Goal: Information Seeking & Learning: Learn about a topic

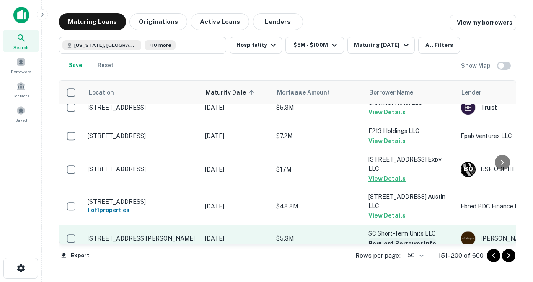
scroll to position [582, 0]
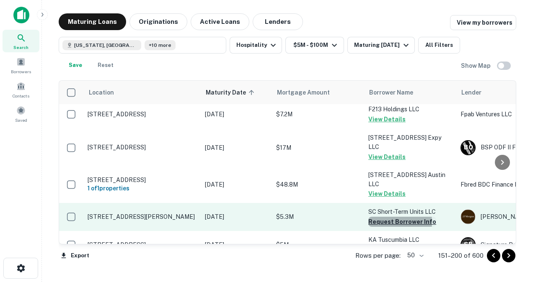
click at [387, 217] on button "Request Borrower Info" at bounding box center [402, 222] width 68 height 10
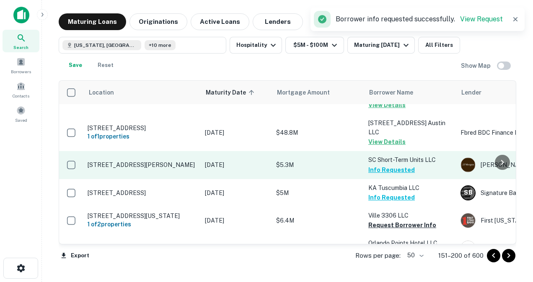
scroll to position [643, 0]
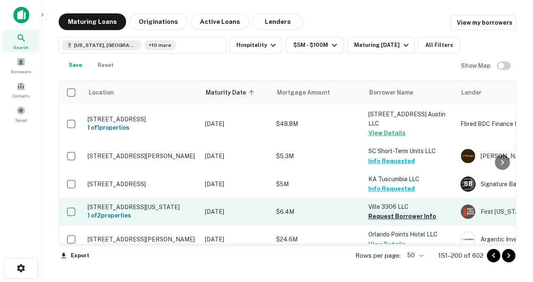
click at [386, 212] on button "Request Borrower Info" at bounding box center [402, 217] width 68 height 10
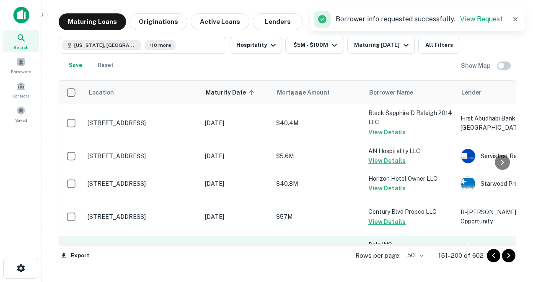
scroll to position [825, 0]
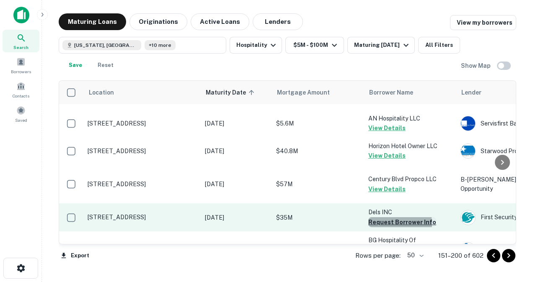
click at [385, 217] on button "Request Borrower Info" at bounding box center [402, 222] width 68 height 10
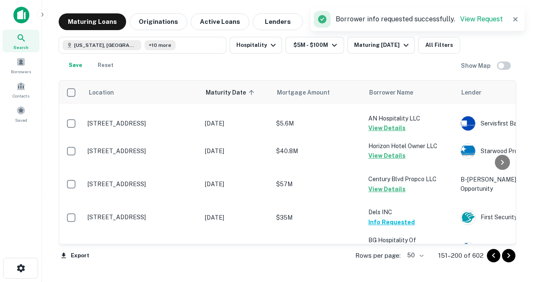
scroll to position [873, 0]
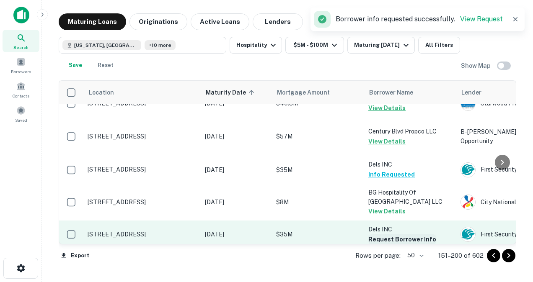
click at [383, 235] on button "Request Borrower Info" at bounding box center [402, 240] width 68 height 10
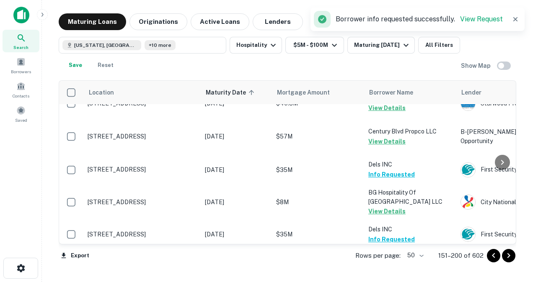
click at [377, 262] on button "Request Borrower Info" at bounding box center [402, 267] width 68 height 10
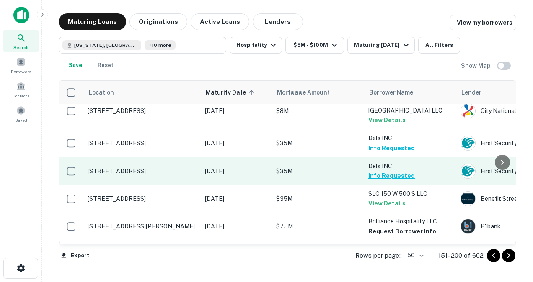
scroll to position [963, 0]
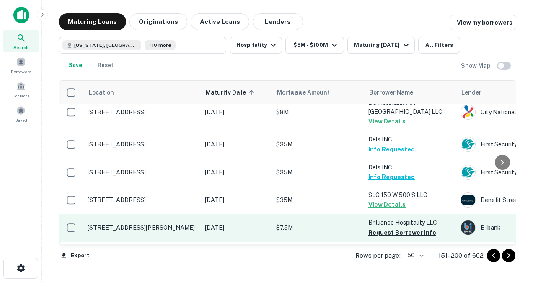
click at [391, 214] on td "Brilliance Hospitality LLC Request Borrower Info" at bounding box center [410, 228] width 92 height 28
click at [391, 228] on button "Request Borrower Info" at bounding box center [402, 233] width 68 height 10
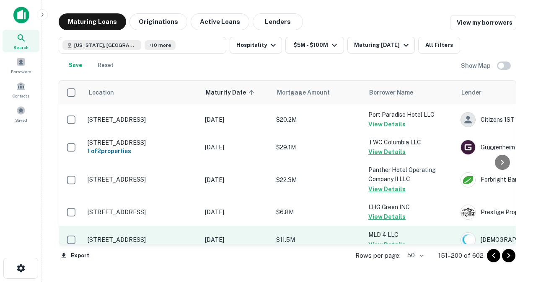
scroll to position [1339, 0]
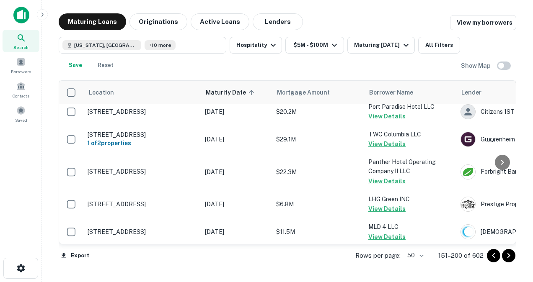
click at [387, 260] on button "Request Borrower Info" at bounding box center [402, 265] width 68 height 10
click at [508, 257] on icon "Go to next page" at bounding box center [508, 256] width 3 height 5
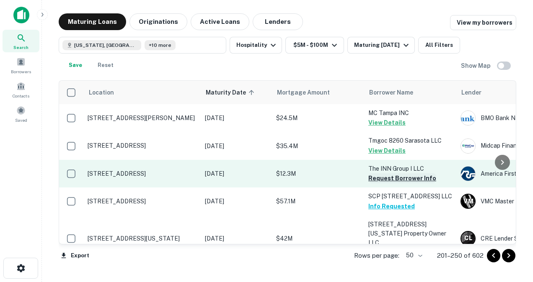
click at [384, 179] on button "Request Borrower Info" at bounding box center [402, 178] width 68 height 10
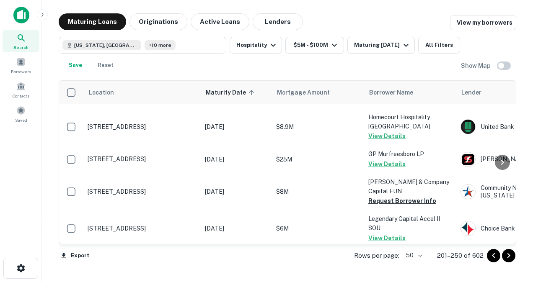
scroll to position [288, 0]
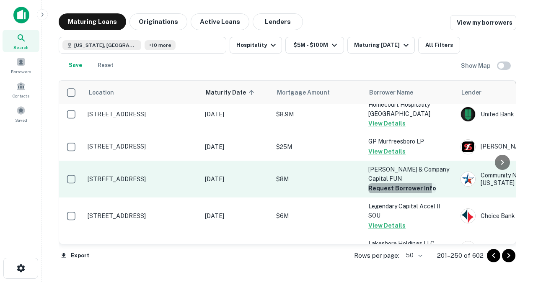
click at [382, 184] on button "Request Borrower Info" at bounding box center [402, 189] width 68 height 10
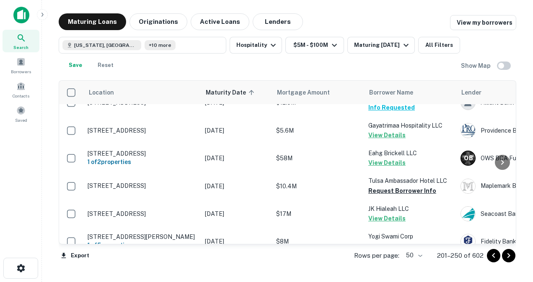
scroll to position [487, 0]
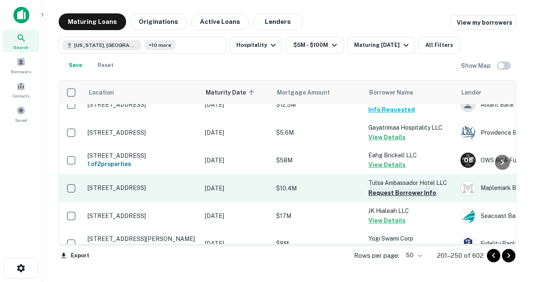
click at [407, 188] on button "Request Borrower Info" at bounding box center [402, 193] width 68 height 10
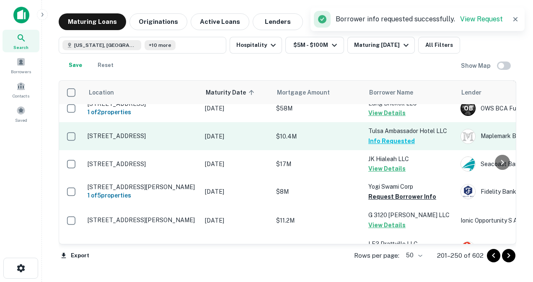
scroll to position [548, 0]
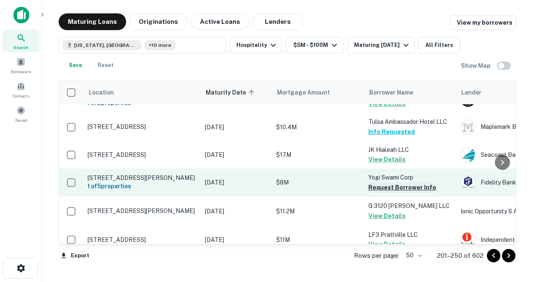
click at [375, 183] on button "Request Borrower Info" at bounding box center [402, 188] width 68 height 10
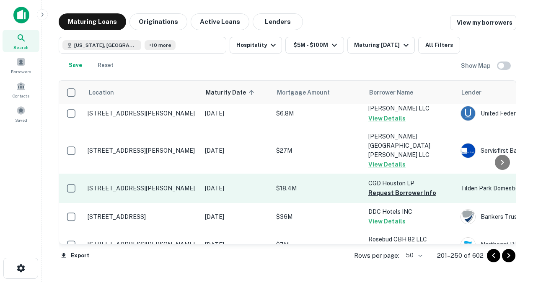
scroll to position [731, 0]
click at [386, 188] on button "Request Borrower Info" at bounding box center [402, 193] width 68 height 10
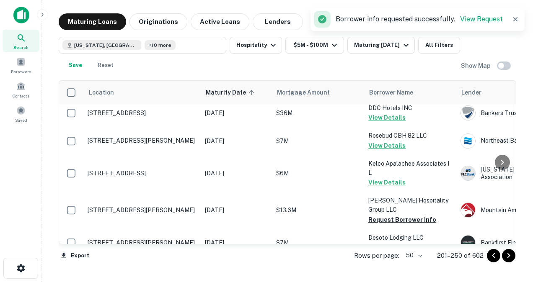
scroll to position [842, 0]
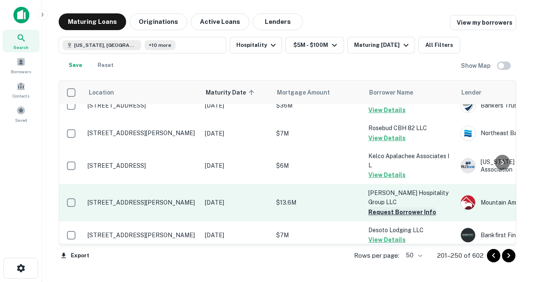
click at [378, 207] on button "Request Borrower Info" at bounding box center [402, 212] width 68 height 10
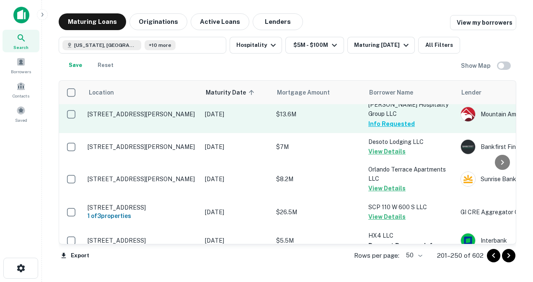
scroll to position [942, 0]
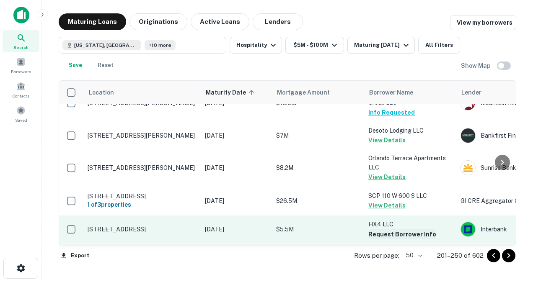
click at [385, 230] on button "Request Borrower Info" at bounding box center [402, 235] width 68 height 10
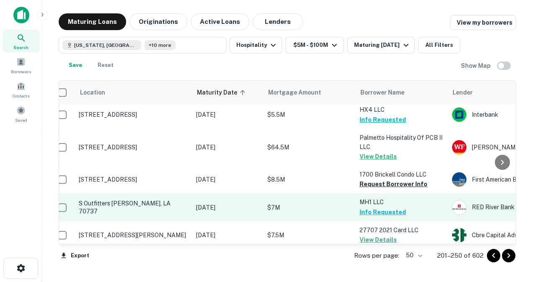
scroll to position [1074, 0]
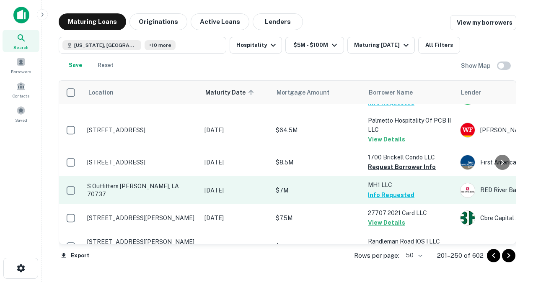
click at [351, 232] on td "$8.1M" at bounding box center [318, 246] width 92 height 29
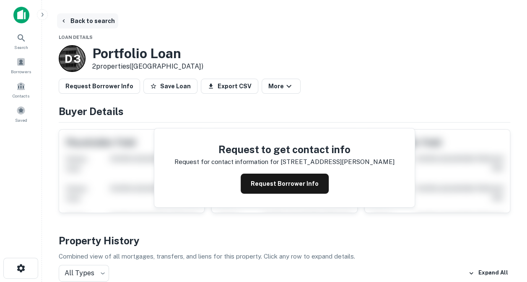
click at [94, 23] on button "Back to search" at bounding box center [87, 20] width 61 height 15
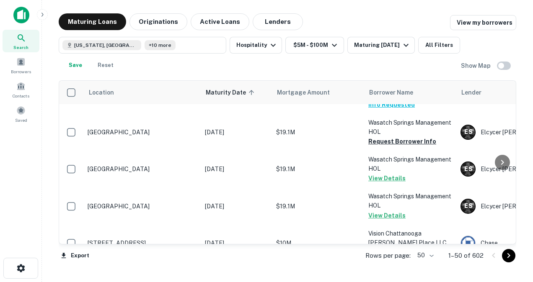
scroll to position [1397, 0]
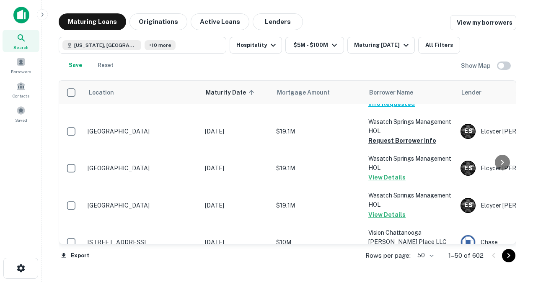
click at [507, 257] on icon "Go to next page" at bounding box center [508, 256] width 3 height 5
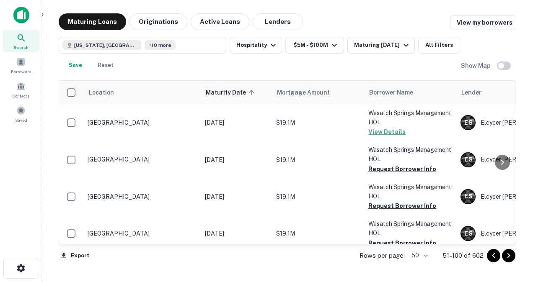
click at [507, 256] on icon "Go to next page" at bounding box center [509, 256] width 10 height 10
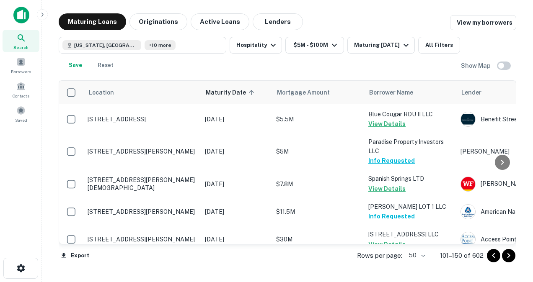
scroll to position [1372, 0]
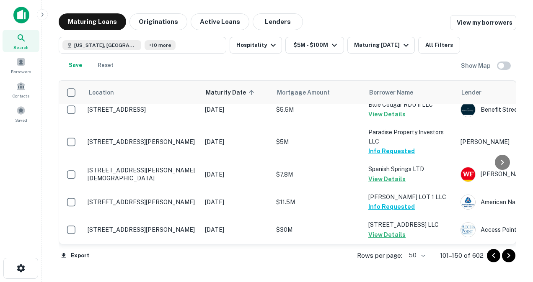
click at [510, 257] on icon "Go to next page" at bounding box center [509, 256] width 10 height 10
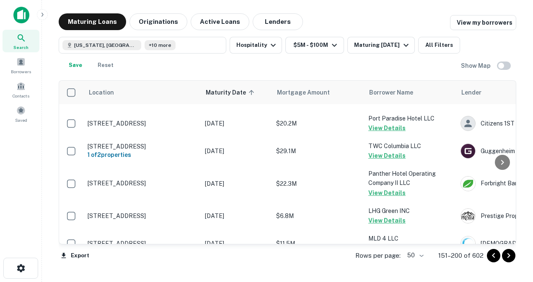
scroll to position [1339, 0]
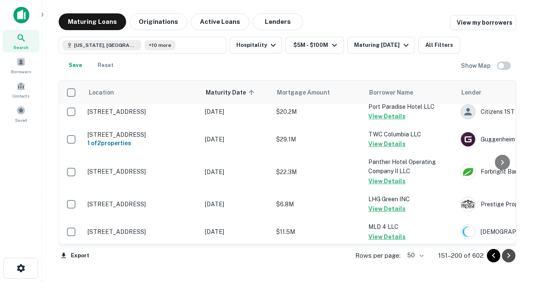
click at [508, 254] on icon "Go to next page" at bounding box center [508, 256] width 3 height 5
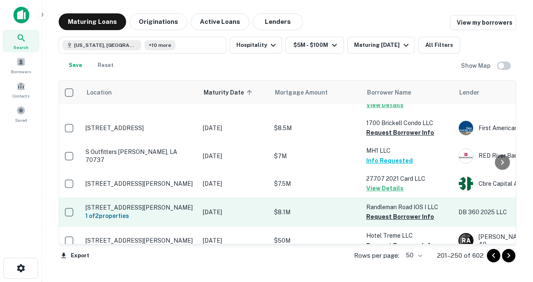
scroll to position [1134, 2]
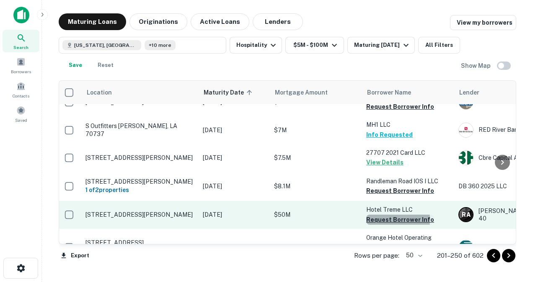
click at [371, 215] on button "Request Borrower Info" at bounding box center [400, 220] width 68 height 10
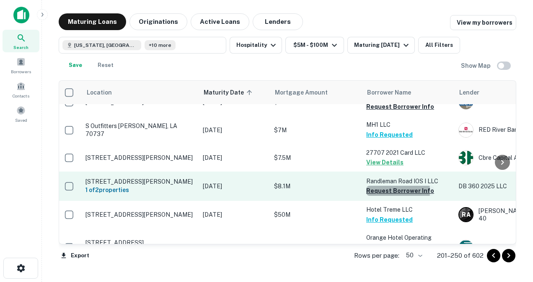
click at [375, 186] on button "Request Borrower Info" at bounding box center [400, 191] width 68 height 10
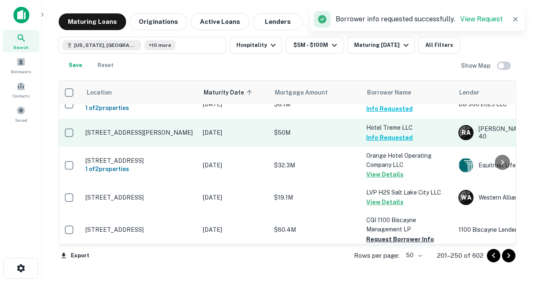
scroll to position [1239, 2]
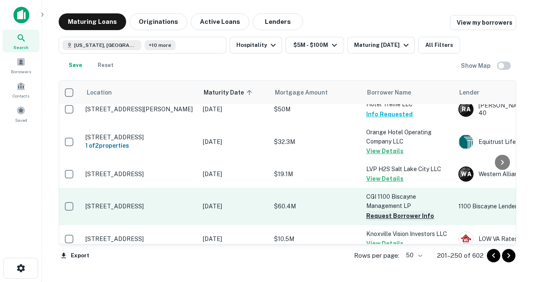
click at [388, 211] on button "Request Borrower Info" at bounding box center [400, 216] width 68 height 10
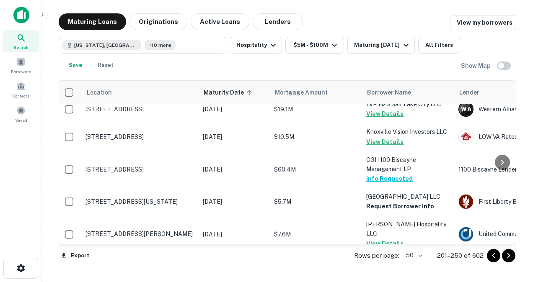
scroll to position [1306, 2]
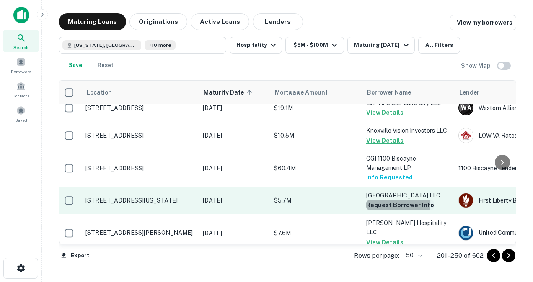
click at [376, 200] on button "Request Borrower Info" at bounding box center [400, 205] width 68 height 10
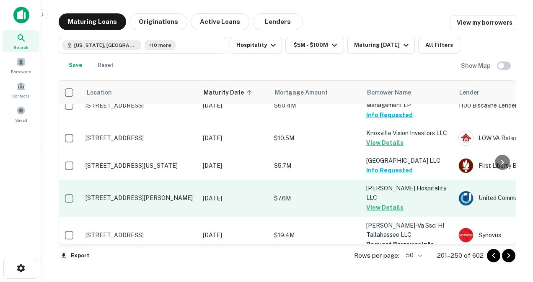
scroll to position [1341, 2]
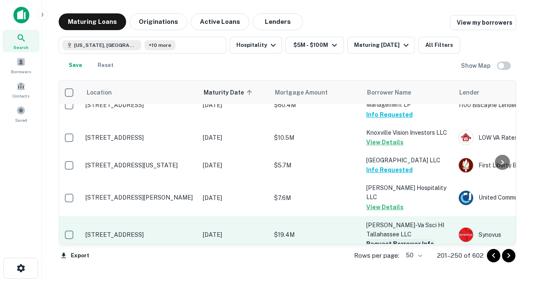
click at [405, 239] on button "Request Borrower Info" at bounding box center [400, 244] width 68 height 10
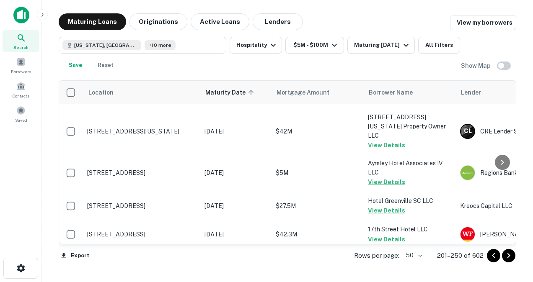
scroll to position [0, 0]
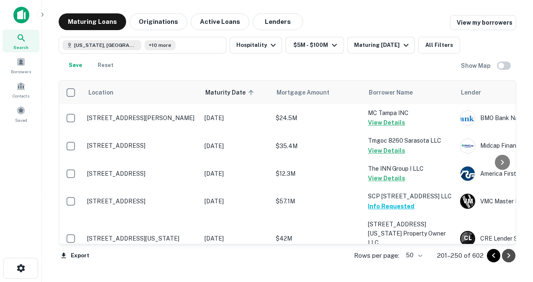
click at [510, 257] on icon "Go to next page" at bounding box center [509, 256] width 10 height 10
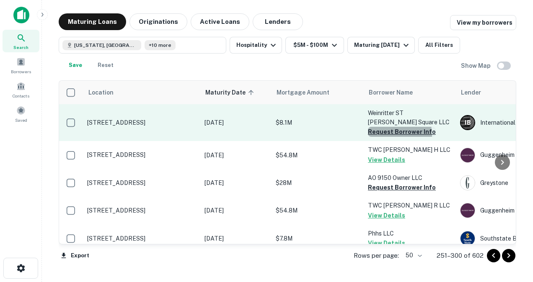
click at [385, 127] on button "Request Borrower Info" at bounding box center [402, 132] width 68 height 10
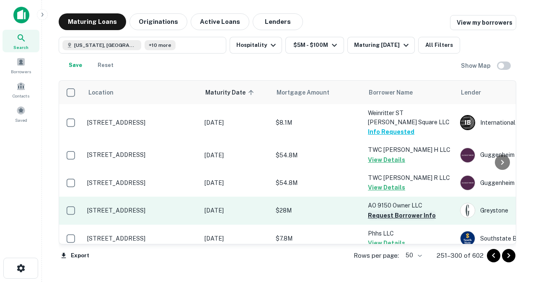
click at [381, 211] on button "Request Borrower Info" at bounding box center [402, 216] width 68 height 10
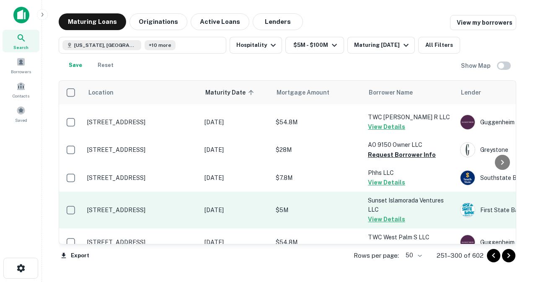
scroll to position [66, 0]
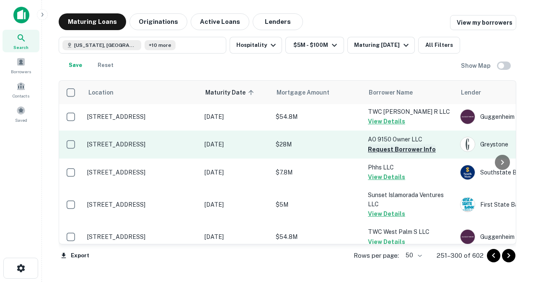
click at [385, 145] on button "Request Borrower Info" at bounding box center [402, 150] width 68 height 10
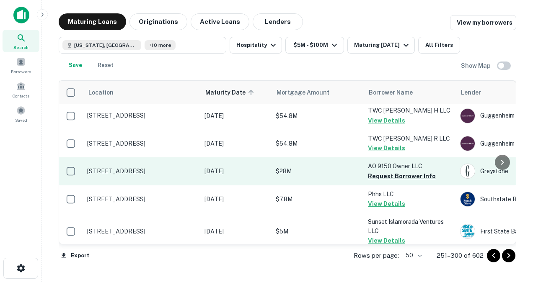
scroll to position [41, 0]
